Goal: Transaction & Acquisition: Purchase product/service

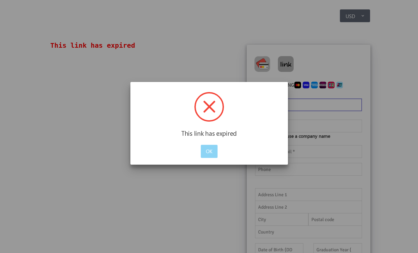
click at [214, 108] on div at bounding box center [210, 107] width 30 height 30
click at [207, 107] on div at bounding box center [210, 107] width 30 height 30
click at [214, 154] on button "OK" at bounding box center [209, 151] width 17 height 13
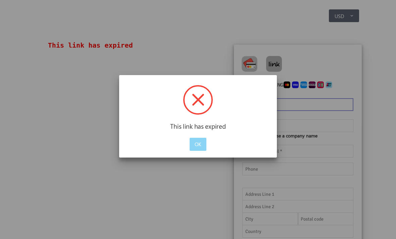
click at [206, 141] on button "OK" at bounding box center [198, 144] width 17 height 13
